Goal: Information Seeking & Learning: Understand process/instructions

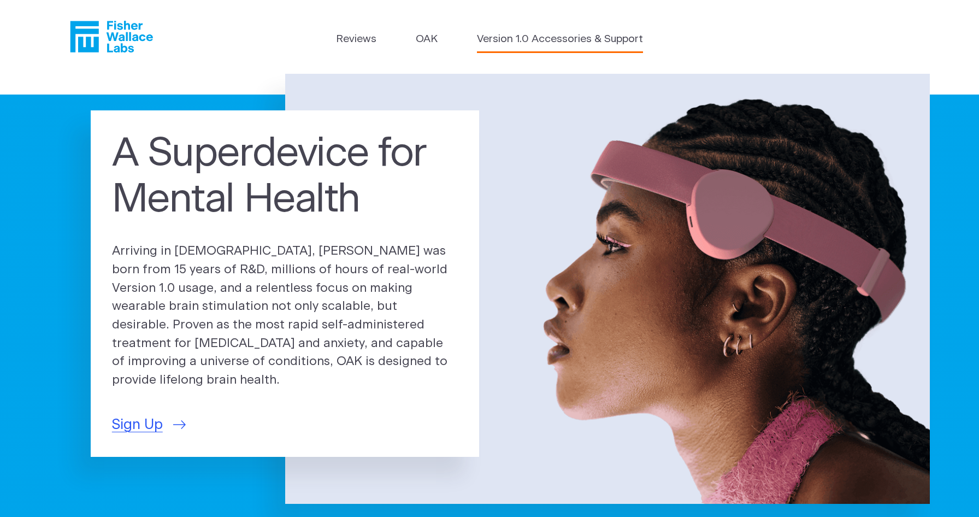
click at [503, 43] on link "Version 1.0 Accessories & Support" at bounding box center [560, 40] width 166 height 16
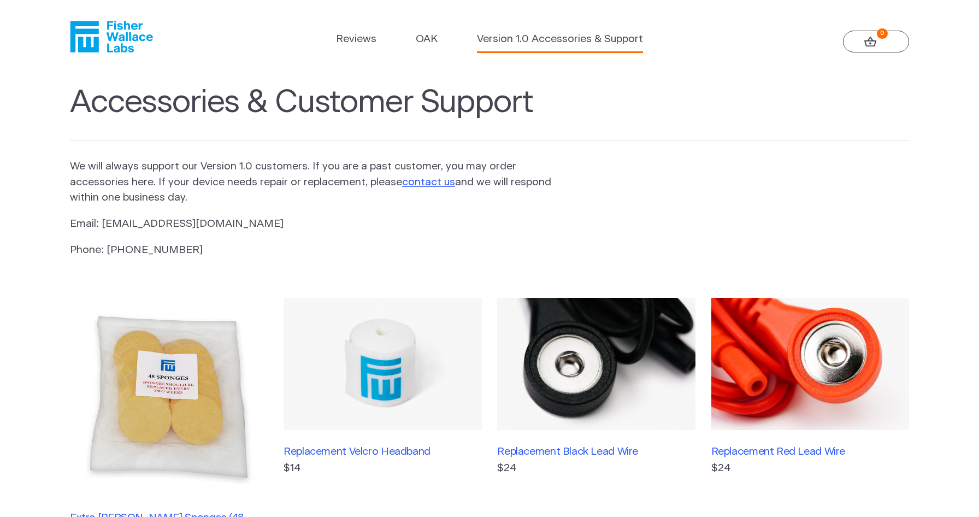
click at [422, 56] on header "Reviews OAK Version 1.0 Accessories & Support 0" at bounding box center [489, 37] width 979 height 74
click at [422, 39] on link "OAK" at bounding box center [427, 40] width 22 height 16
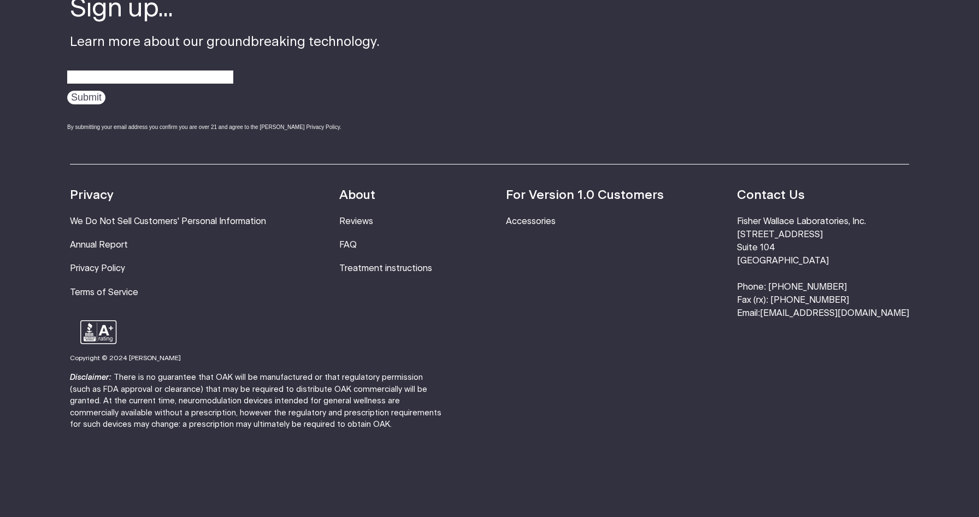
scroll to position [3606, 0]
click at [32, 9] on footer "Sign up... Learn more about our groundbreaking technology. Submit By submitting…" at bounding box center [489, 215] width 979 height 603
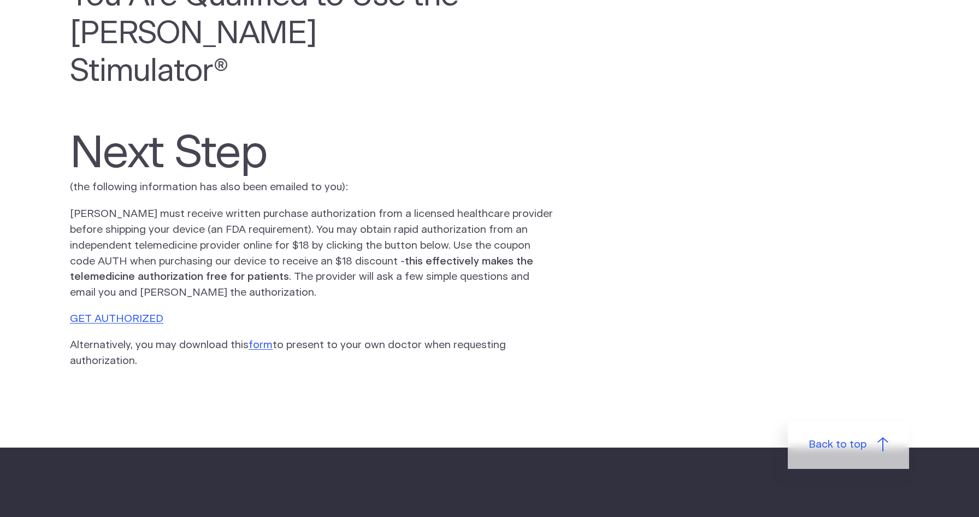
scroll to position [187, 0]
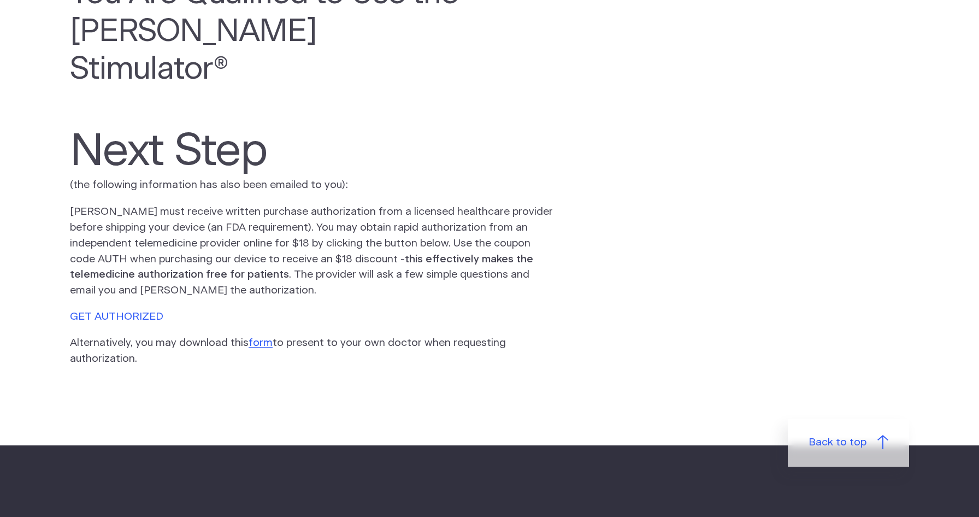
click at [142, 311] on link "GET AUTHORIZED" at bounding box center [116, 316] width 93 height 10
click at [259, 338] on link "form" at bounding box center [261, 343] width 24 height 10
